Goal: Information Seeking & Learning: Learn about a topic

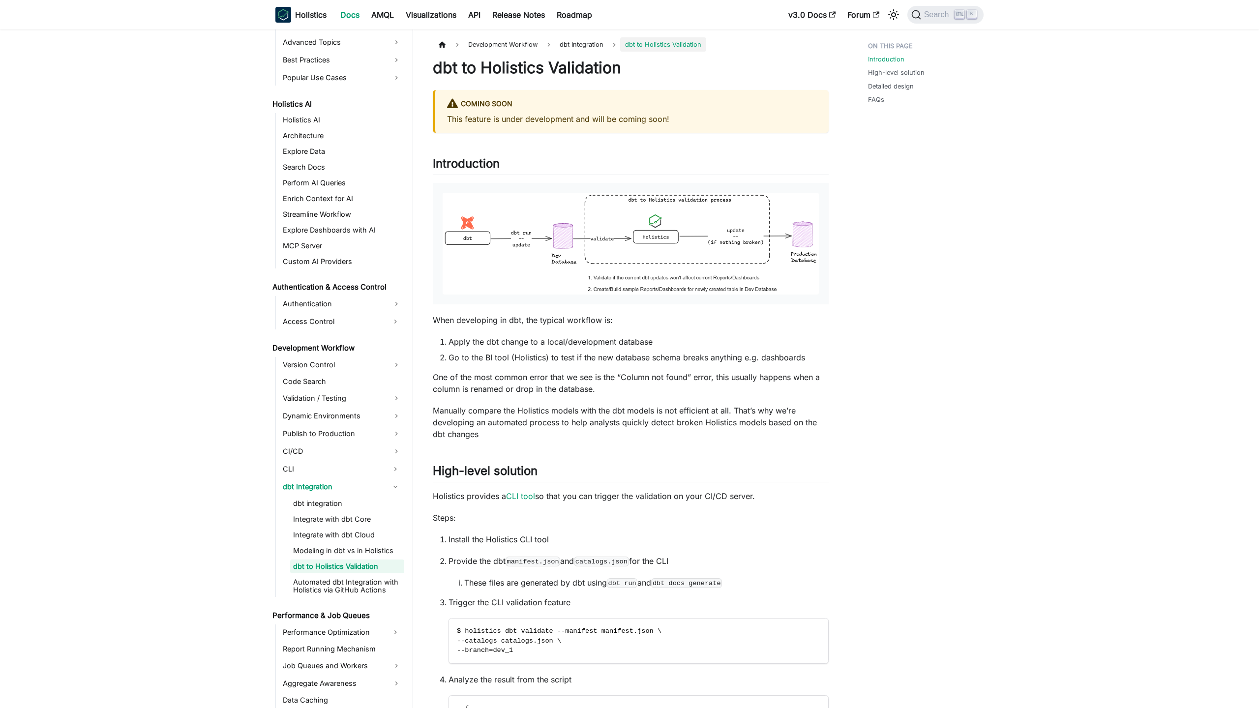
scroll to position [441, 0]
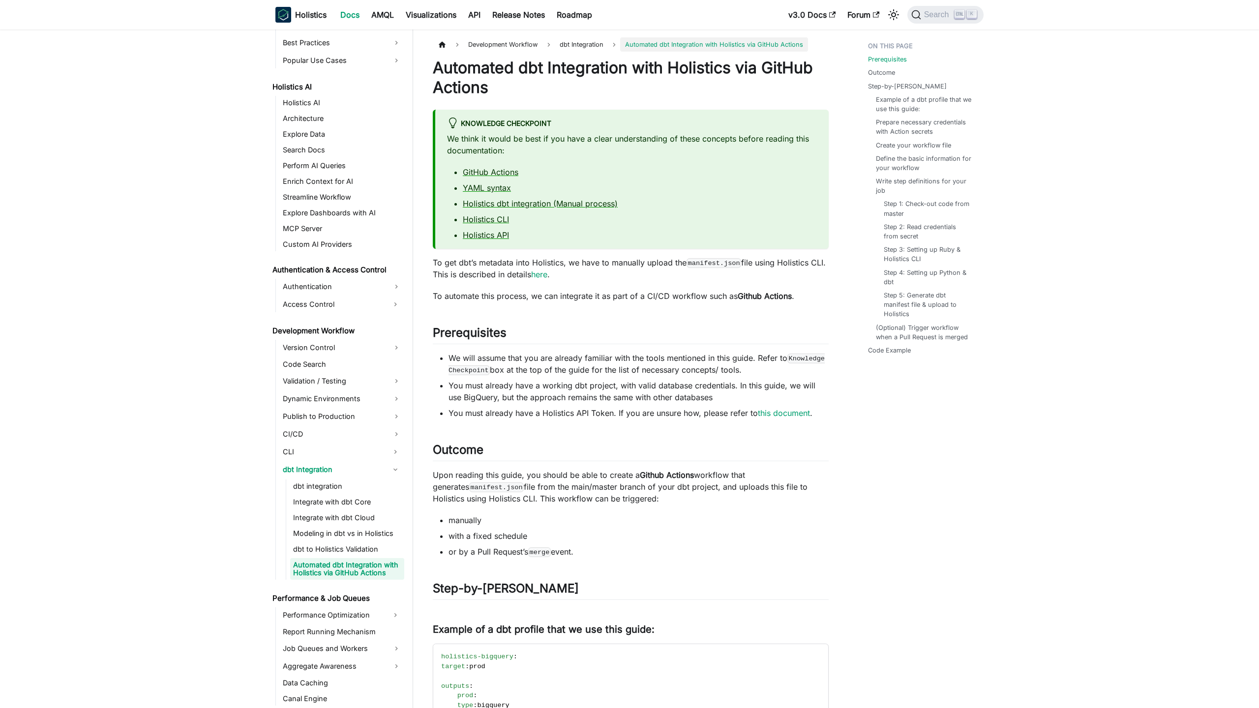
scroll to position [464, 0]
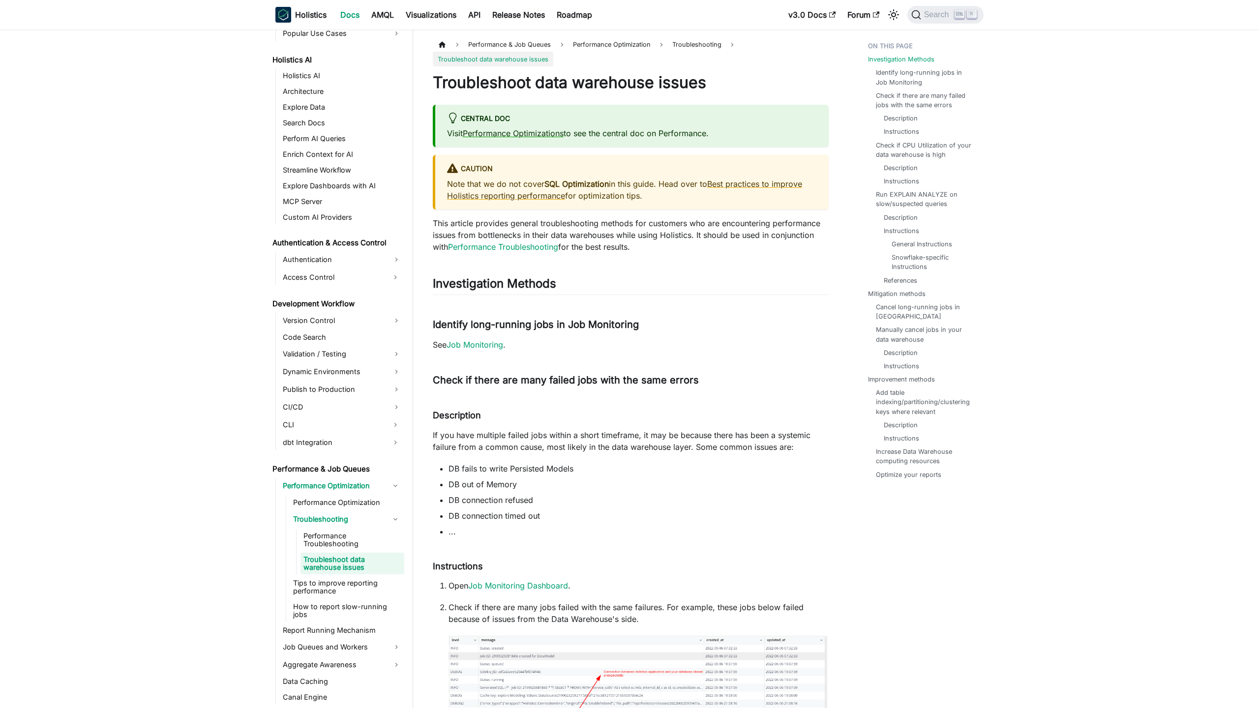
scroll to position [486, 0]
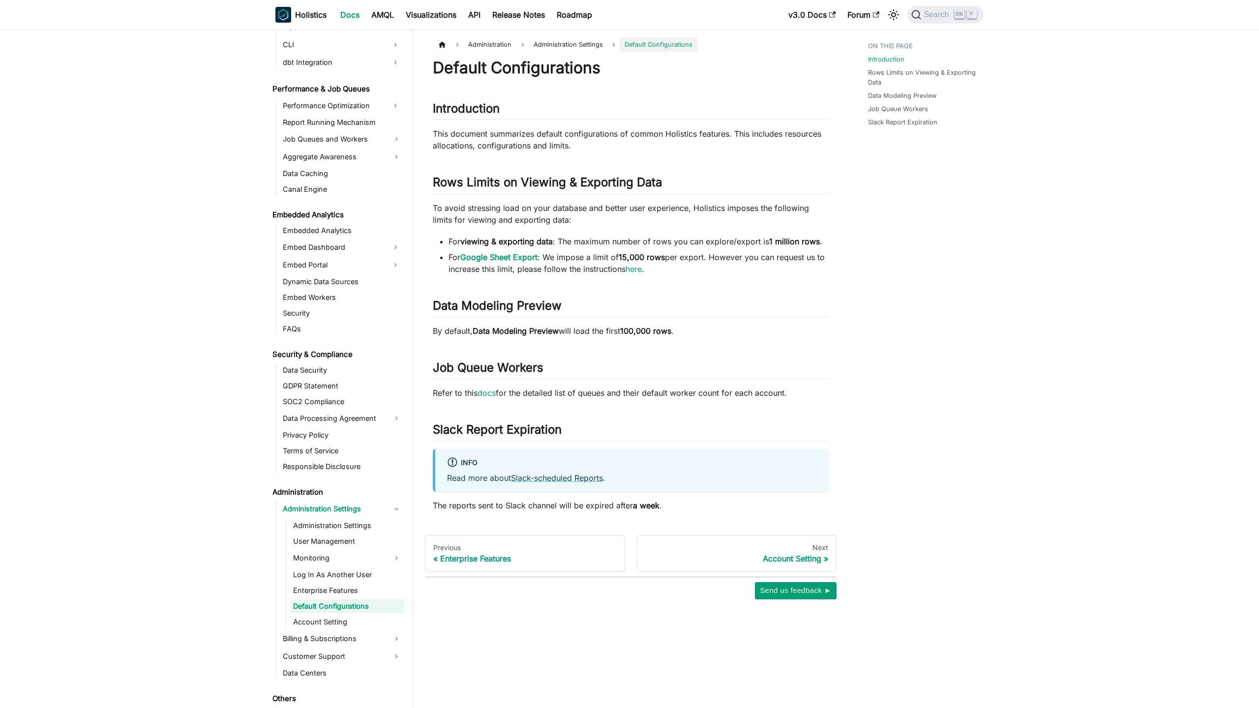
scroll to position [901, 0]
